Goal: Transaction & Acquisition: Obtain resource

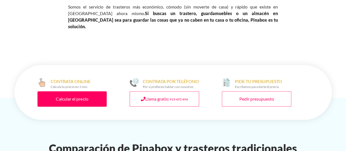
scroll to position [245, 0]
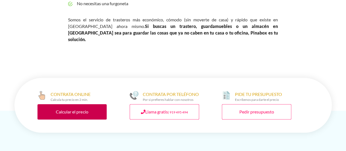
click at [70, 104] on link "Calcular el precio" at bounding box center [73, 111] width 70 height 15
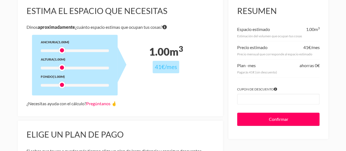
scroll to position [62, 0]
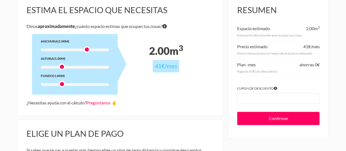
drag, startPoint x: 62, startPoint y: 50, endPoint x: 87, endPoint y: 48, distance: 24.7
click at [87, 48] on div at bounding box center [87, 49] width 7 height 7
drag, startPoint x: 62, startPoint y: 67, endPoint x: 87, endPoint y: 65, distance: 25.5
click at [87, 65] on div at bounding box center [87, 66] width 7 height 7
click at [64, 83] on div at bounding box center [62, 84] width 7 height 7
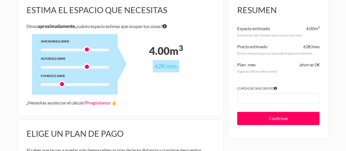
click at [84, 66] on div at bounding box center [87, 66] width 7 height 7
drag, startPoint x: 63, startPoint y: 86, endPoint x: 86, endPoint y: 85, distance: 22.7
click at [86, 85] on div at bounding box center [87, 84] width 7 height 7
click at [103, 103] on link "Pregúntanos 🤞" at bounding box center [101, 102] width 31 height 5
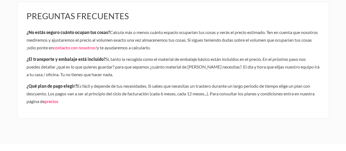
scroll to position [289, 0]
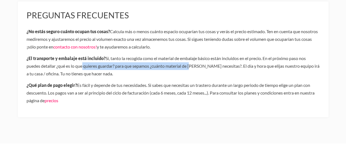
drag, startPoint x: 80, startPoint y: 63, endPoint x: 191, endPoint y: 65, distance: 110.7
click at [191, 65] on p "¿El transporte y embalaje está incluido? Sí, tanto la recogida como el material…" at bounding box center [174, 65] width 294 height 23
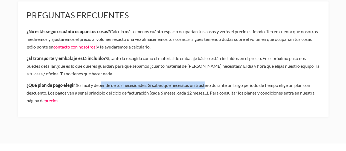
drag, startPoint x: 99, startPoint y: 85, endPoint x: 206, endPoint y: 86, distance: 107.9
click at [206, 86] on p "¿Qué plan de pago elegir? Es fácil y depende de tus necesidades. Si sabes que n…" at bounding box center [174, 92] width 294 height 23
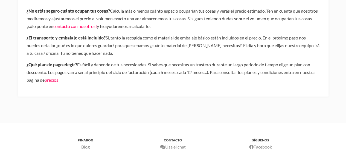
scroll to position [311, 0]
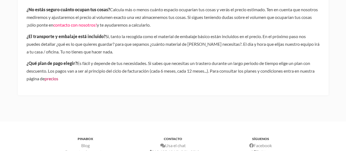
click at [50, 79] on link "precios" at bounding box center [52, 78] width 14 height 5
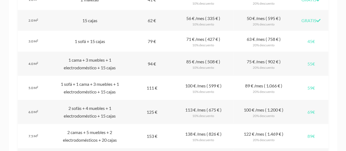
scroll to position [528, 0]
